Goal: Check status: Check status

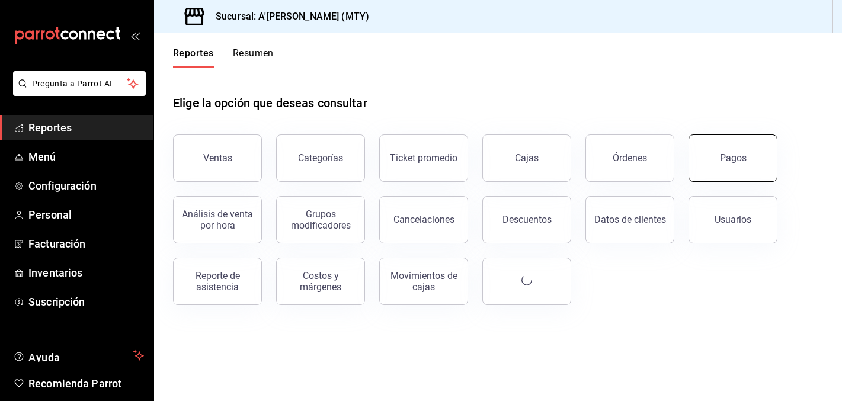
click at [739, 166] on button "Pagos" at bounding box center [732, 157] width 89 height 47
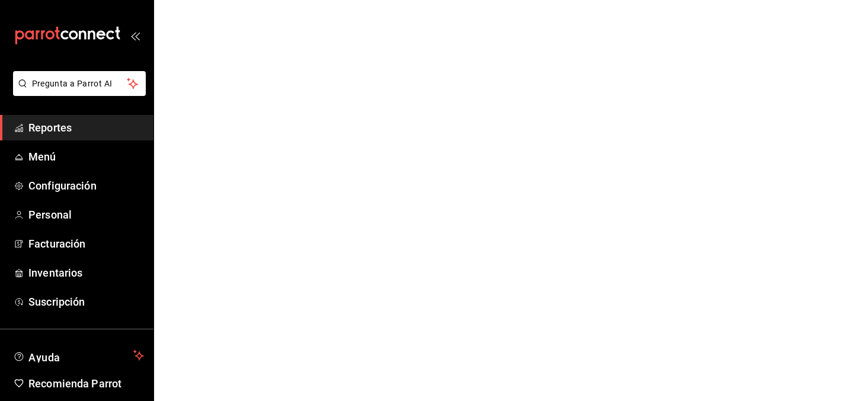
click at [79, 124] on span "Reportes" at bounding box center [85, 128] width 115 height 16
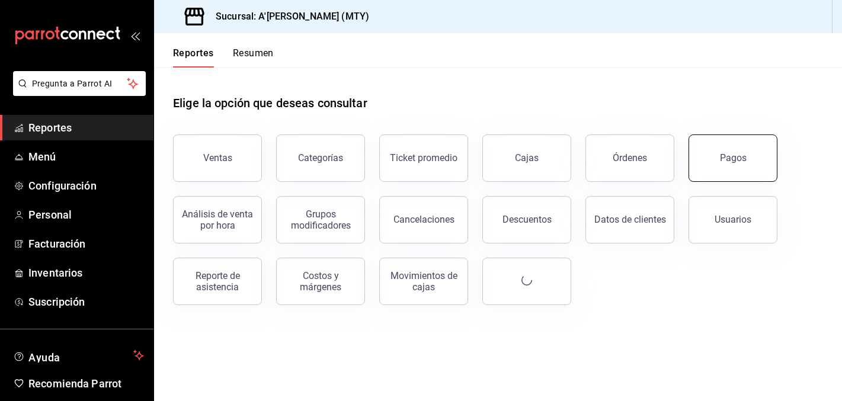
click at [708, 179] on div "Pagos" at bounding box center [725, 151] width 103 height 62
click at [538, 65] on header "Reportes Resumen" at bounding box center [498, 50] width 688 height 34
click at [745, 159] on button "Pagos" at bounding box center [732, 157] width 89 height 47
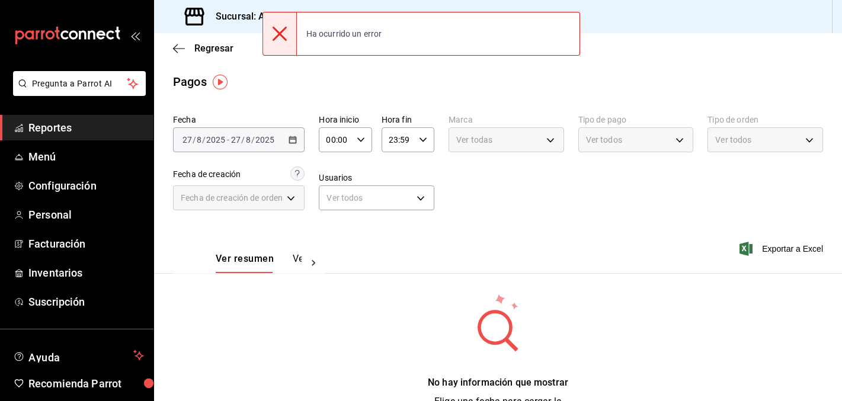
click at [282, 139] on div "[DATE] [DATE] - [DATE] [DATE]" at bounding box center [238, 139] width 131 height 25
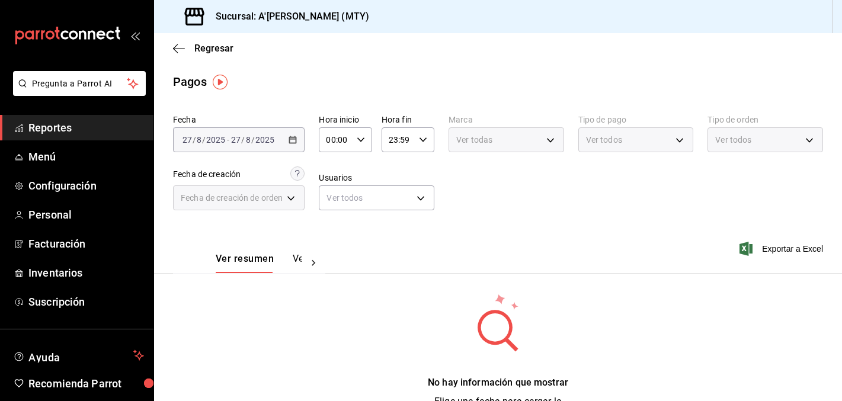
click at [55, 121] on span "Reportes" at bounding box center [85, 128] width 115 height 16
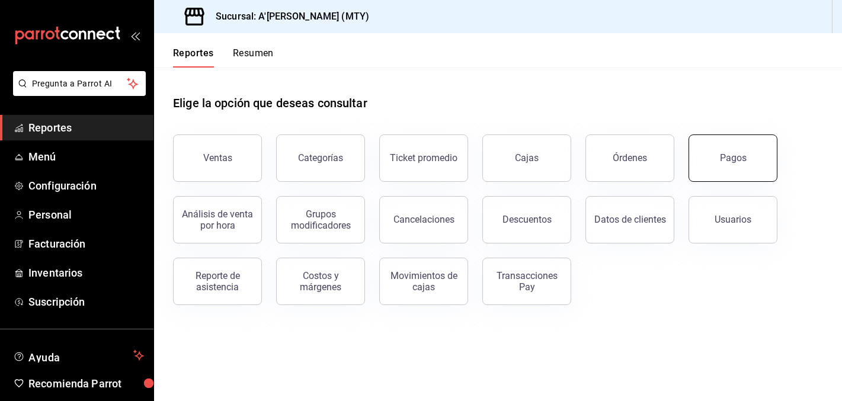
click at [762, 165] on button "Pagos" at bounding box center [732, 157] width 89 height 47
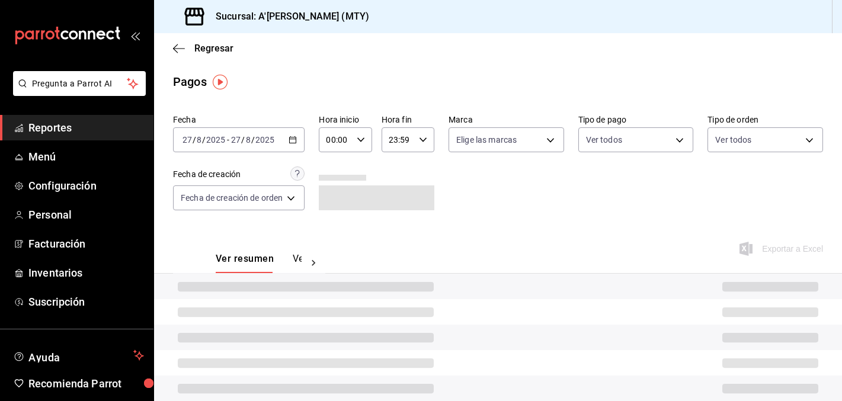
click at [293, 142] on icon "button" at bounding box center [292, 140] width 8 height 8
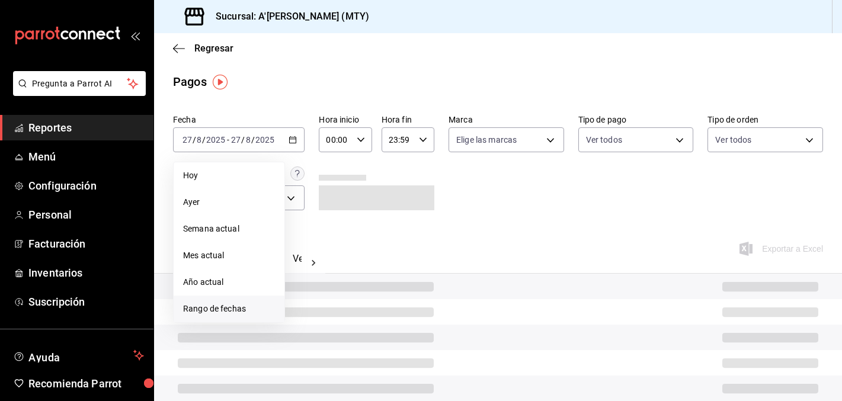
click at [228, 307] on span "Rango de fechas" at bounding box center [229, 309] width 92 height 12
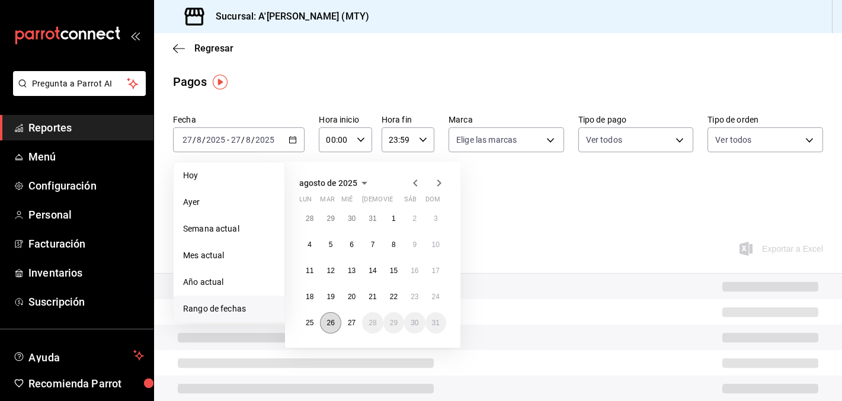
click at [327, 325] on abbr "26" at bounding box center [330, 323] width 8 height 8
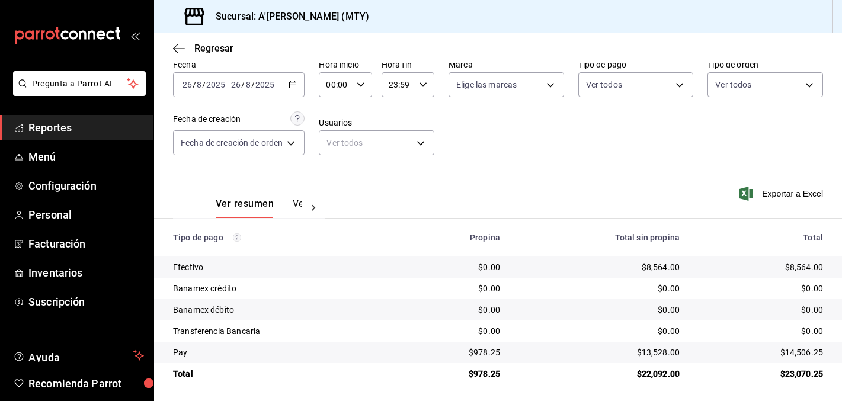
scroll to position [57, 0]
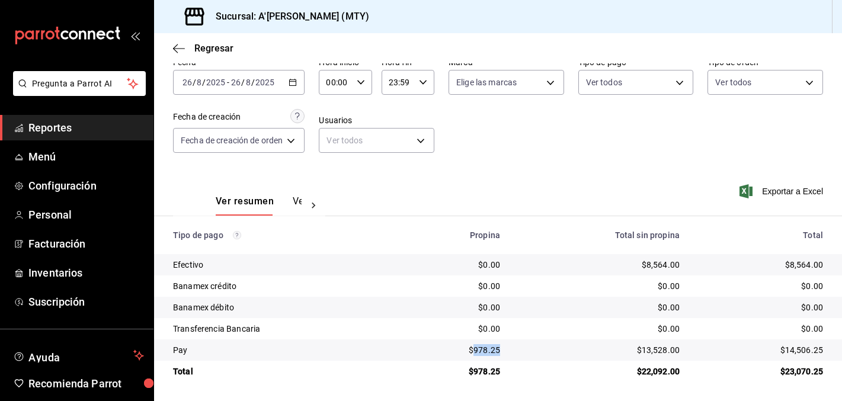
drag, startPoint x: 474, startPoint y: 349, endPoint x: 509, endPoint y: 349, distance: 34.3
click at [509, 349] on td "$978.25" at bounding box center [456, 349] width 108 height 21
copy div "978.25"
click at [297, 84] on icon "button" at bounding box center [292, 82] width 8 height 8
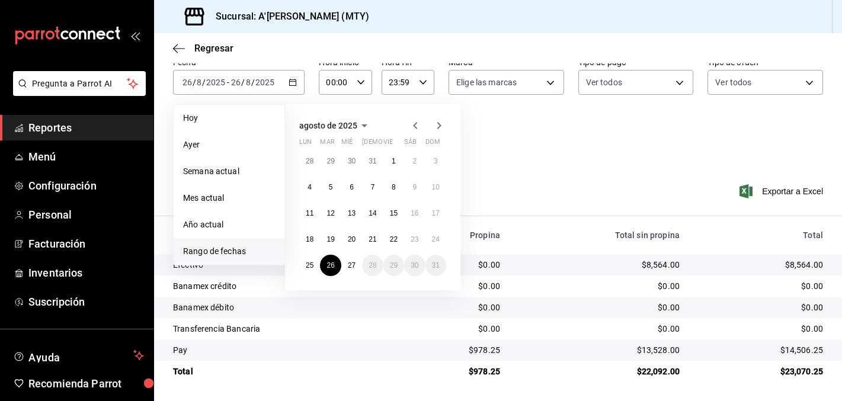
click at [428, 364] on td "$978.25" at bounding box center [456, 371] width 108 height 21
